Goal: Download file/media

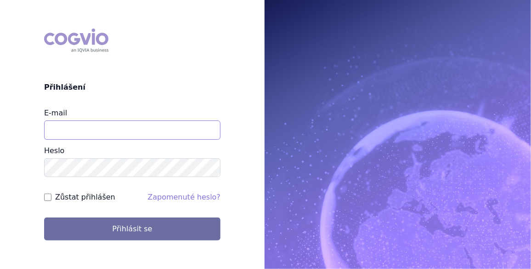
click at [94, 127] on input "E-mail" at bounding box center [132, 129] width 176 height 19
type input "jan.j.krivsky@gsk.com"
click at [48, 196] on input "Zůstat přihlášen" at bounding box center [47, 196] width 7 height 7
checkbox input "true"
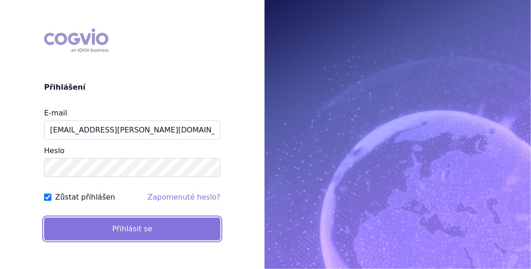
click at [117, 227] on button "Přihlásit se" at bounding box center [132, 228] width 176 height 23
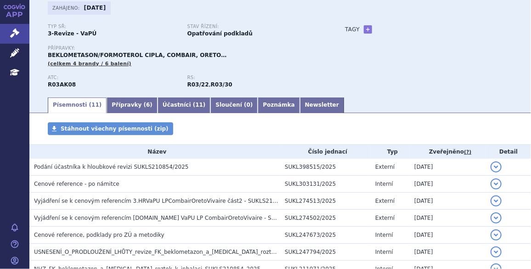
scroll to position [69, 0]
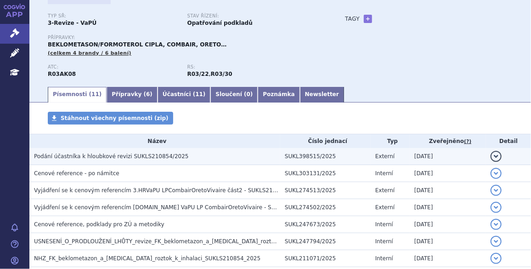
click at [97, 156] on span "Podání účastníka k hloubkové revizi SUKLS210854/2025" at bounding box center [111, 156] width 155 height 6
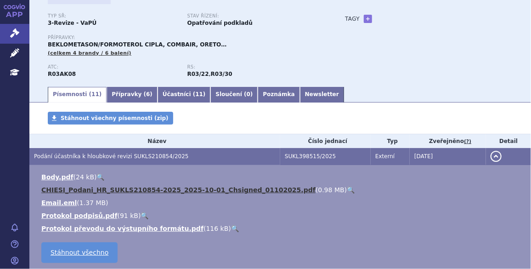
click at [93, 191] on link "CHIESI_Podani_HR_SUKLS210854-2025_2025-10-01_Chsigned_01102025.pdf" at bounding box center [178, 189] width 274 height 7
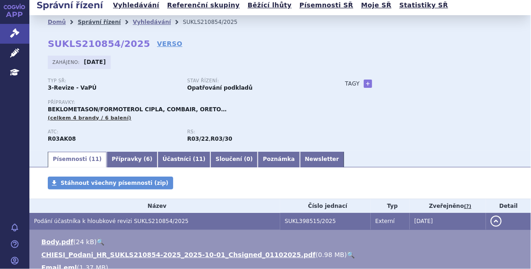
scroll to position [0, 0]
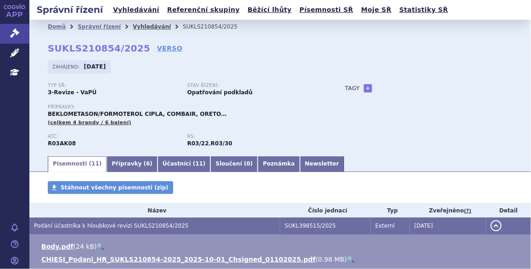
click at [133, 26] on link "Vyhledávání" at bounding box center [152, 26] width 38 height 6
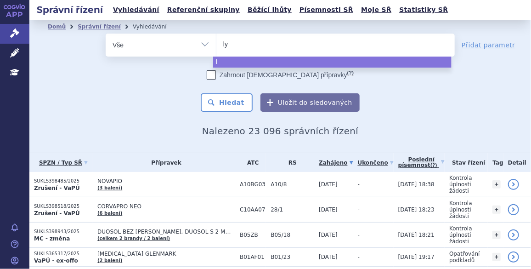
type input "lyn"
type input "lynp"
type input "lynpar"
type input "lynparz"
type input "lynparza"
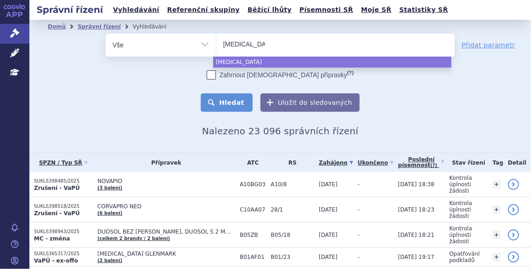
select select "lynparza"
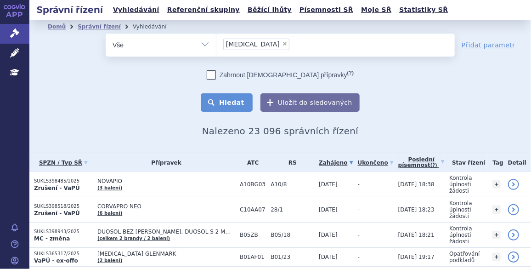
click at [234, 98] on button "Hledat" at bounding box center [227, 102] width 52 height 18
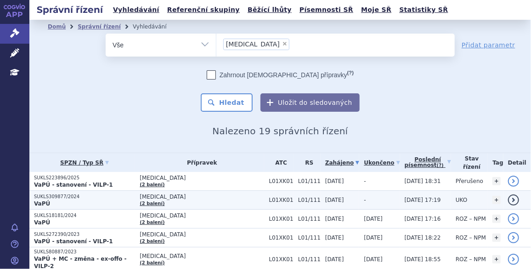
click at [69, 194] on p "SUKLS309877/2024" at bounding box center [84, 196] width 101 height 6
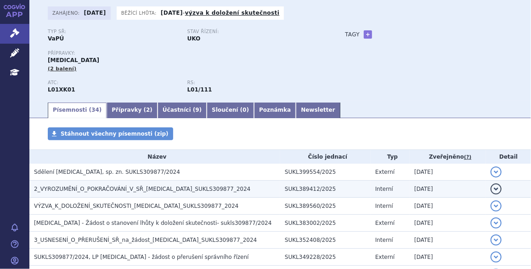
scroll to position [56, 0]
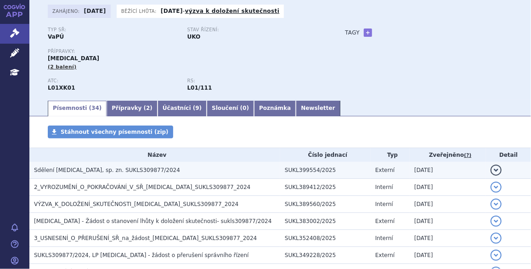
click at [80, 173] on span "Sdělení [MEDICAL_DATA], sp. zn. SUKLS309877/2024" at bounding box center [107, 170] width 146 height 6
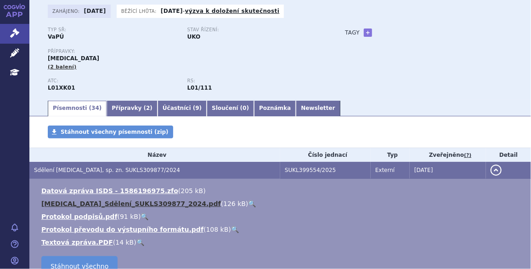
click at [75, 202] on link "[MEDICAL_DATA]_Sdělení_SUKLS309877_2024.pdf" at bounding box center [130, 203] width 179 height 7
